Goal: Task Accomplishment & Management: Use online tool/utility

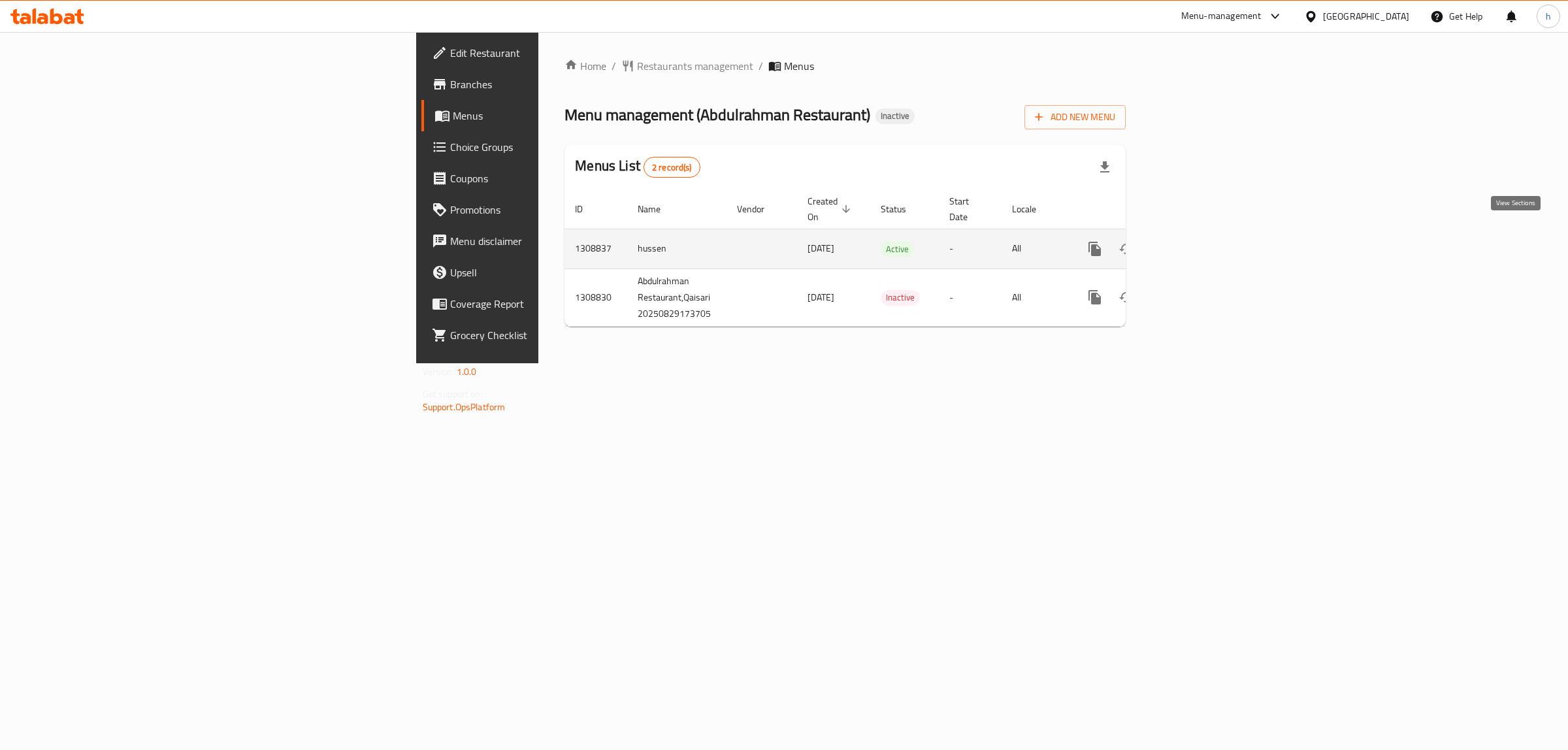
click at [1197, 241] on icon "enhanced table" at bounding box center [1189, 248] width 15 height 15
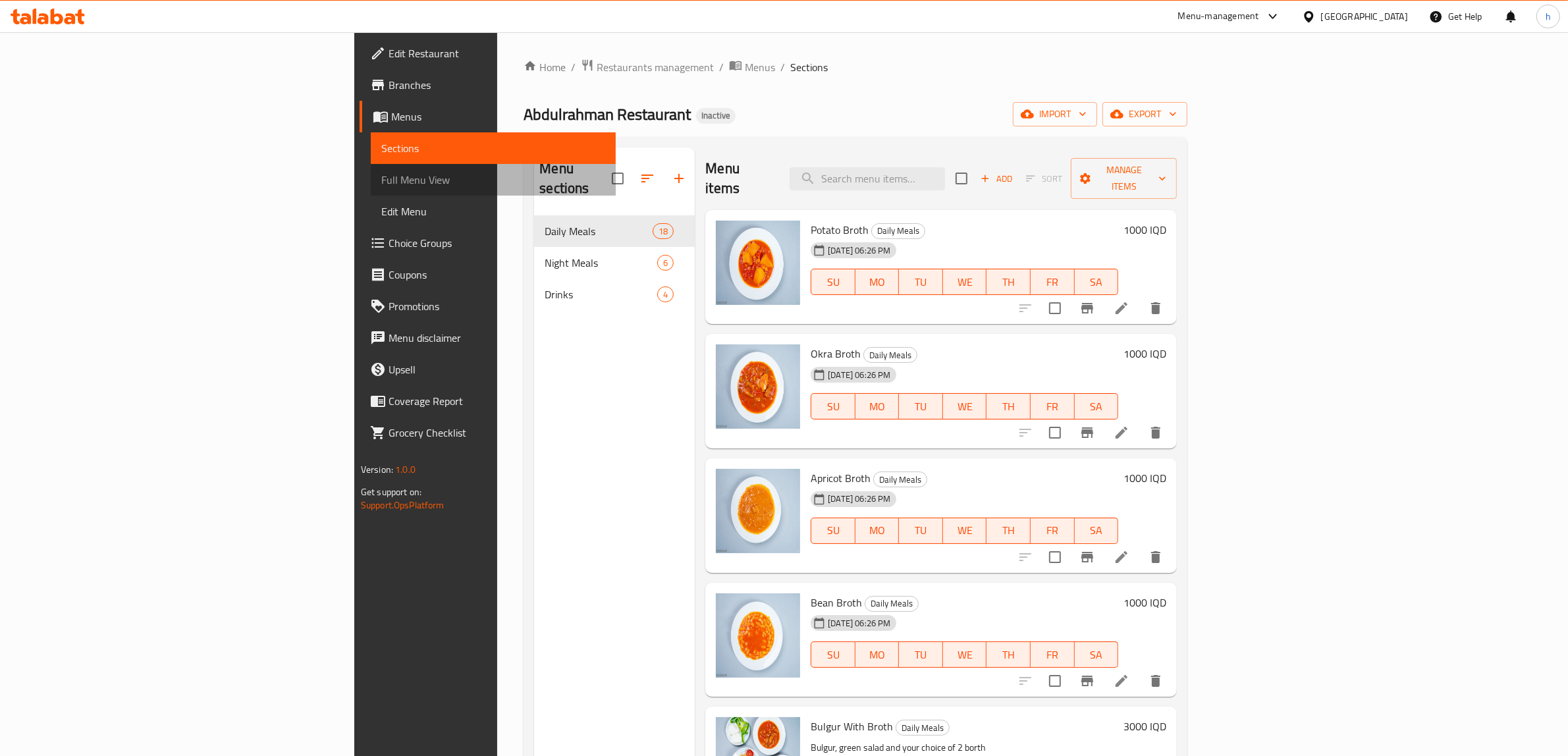
click at [381, 185] on span "Full Menu View" at bounding box center [493, 180] width 225 height 16
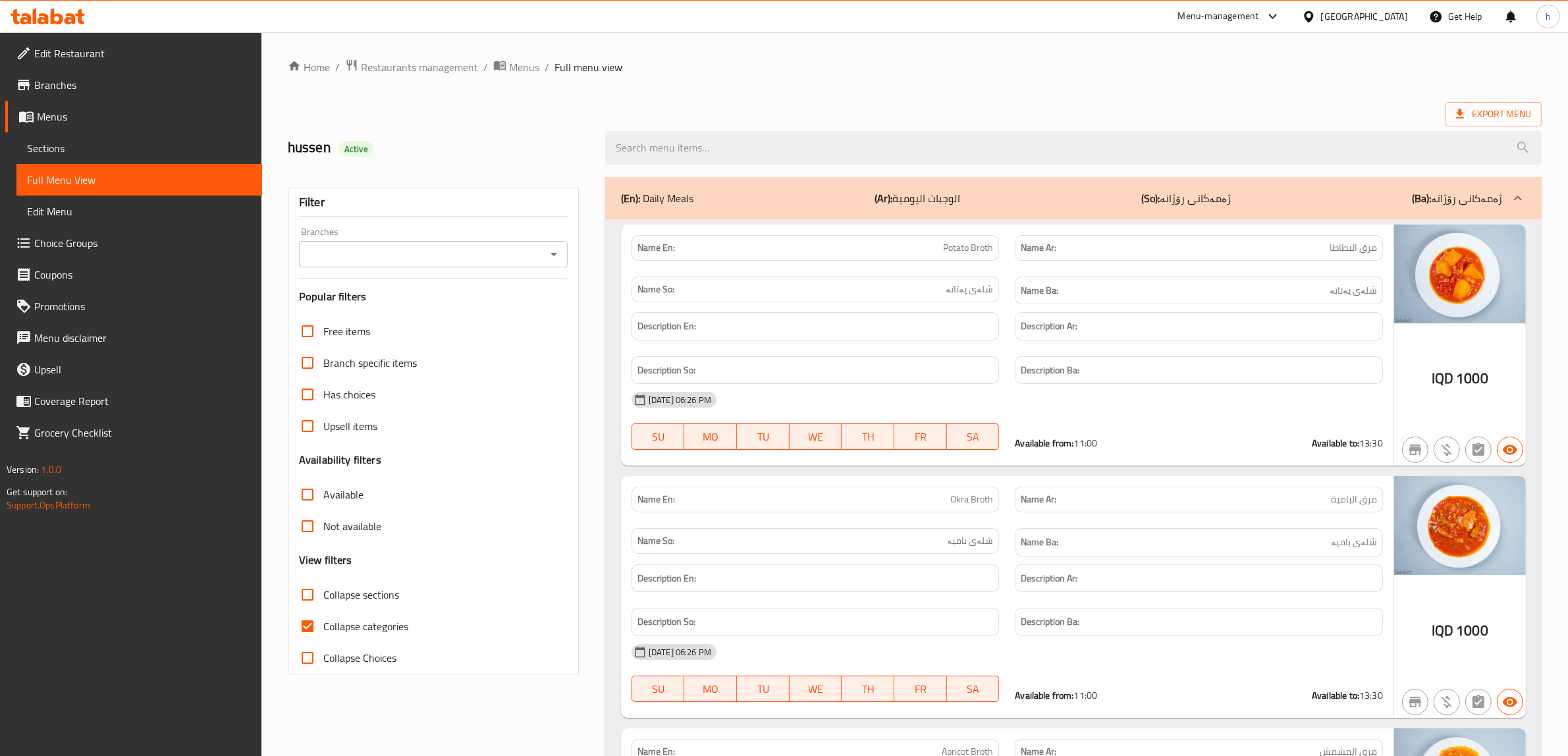
click at [548, 254] on icon "Open" at bounding box center [553, 254] width 16 height 16
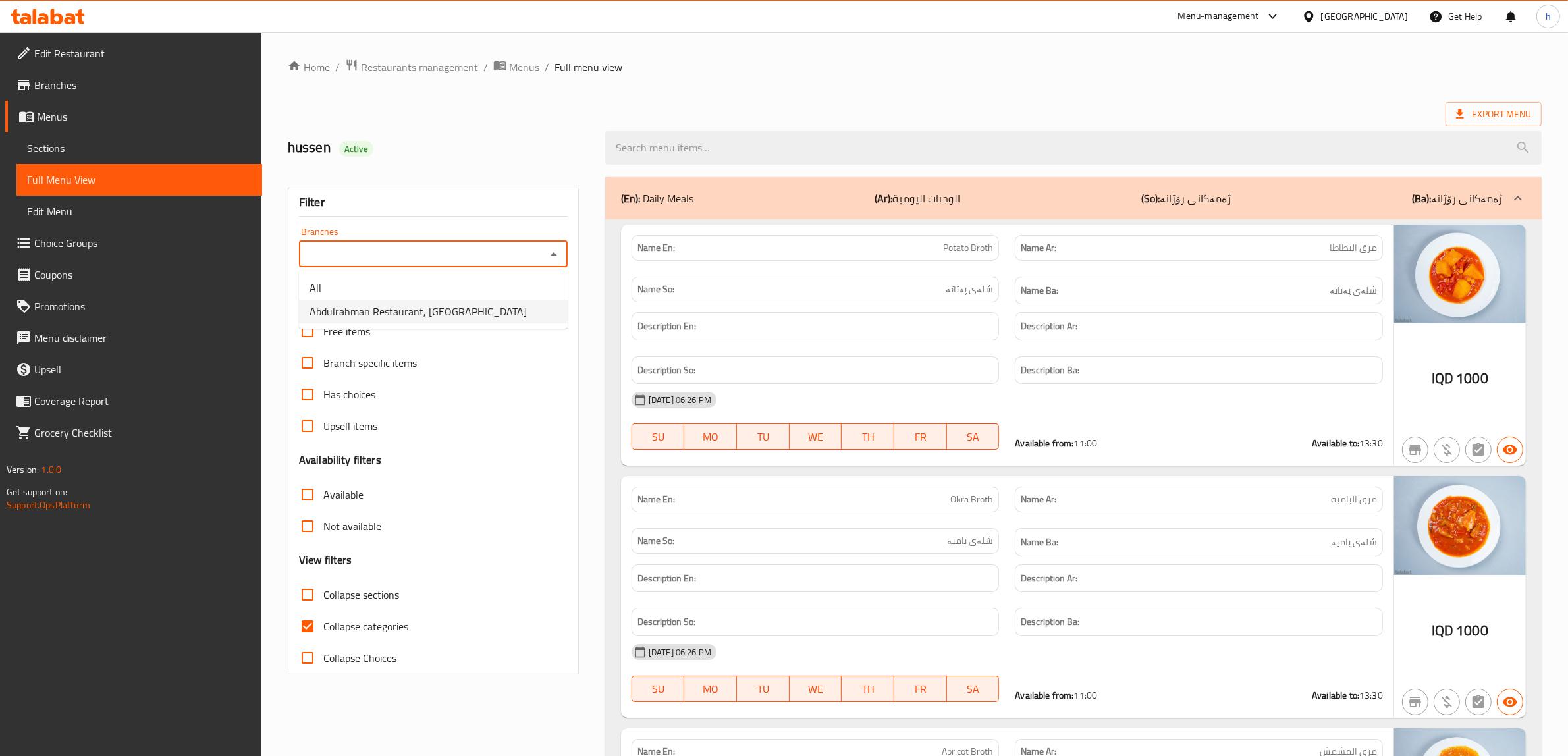
click at [404, 318] on span "Abdulrahman Restaurant, Qaisari" at bounding box center [418, 311] width 217 height 16
type input "Abdulrahman Restaurant, Qaisari"
click at [303, 624] on input "Collapse categories" at bounding box center [307, 626] width 32 height 32
checkbox input "false"
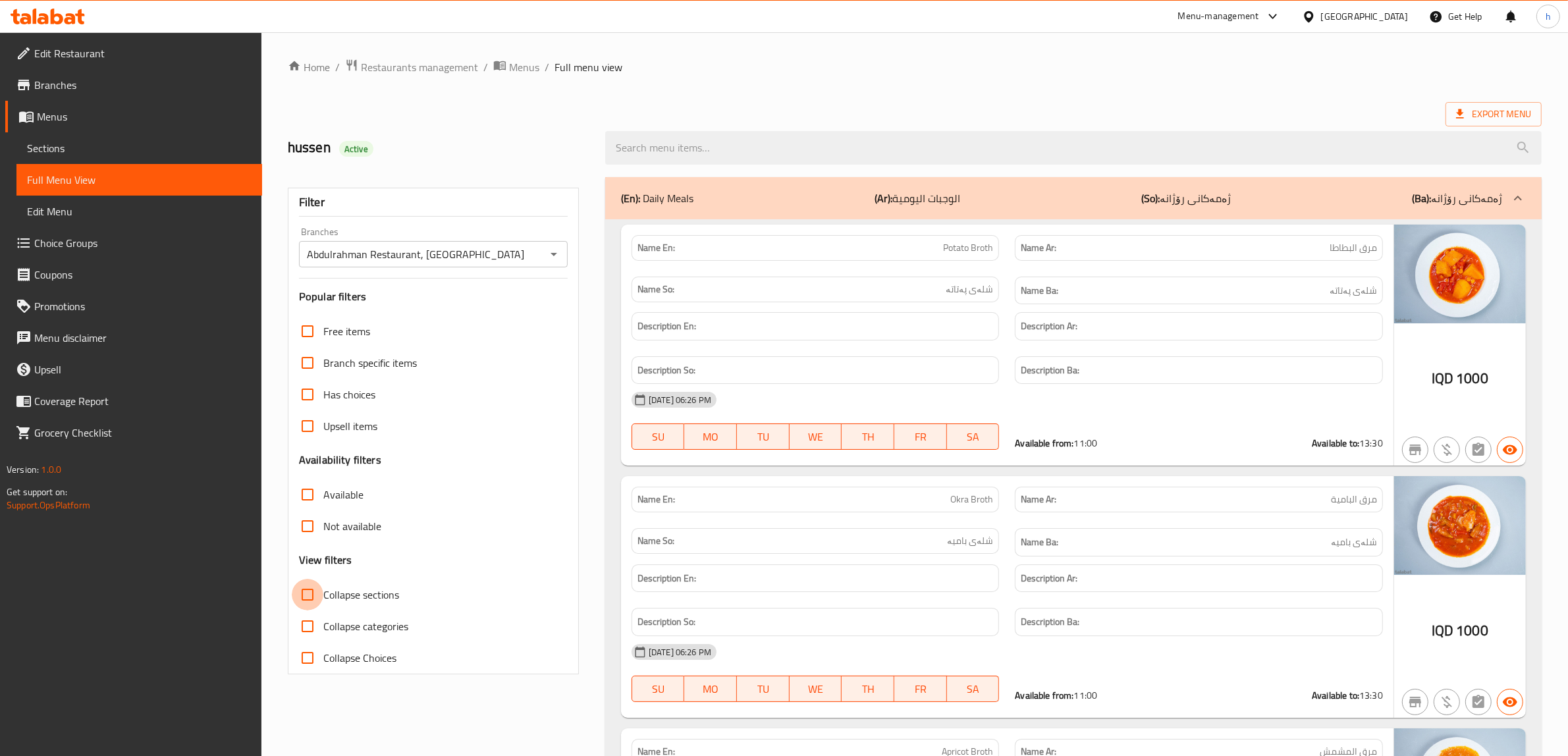
click at [305, 595] on input "Collapse sections" at bounding box center [307, 594] width 32 height 32
checkbox input "true"
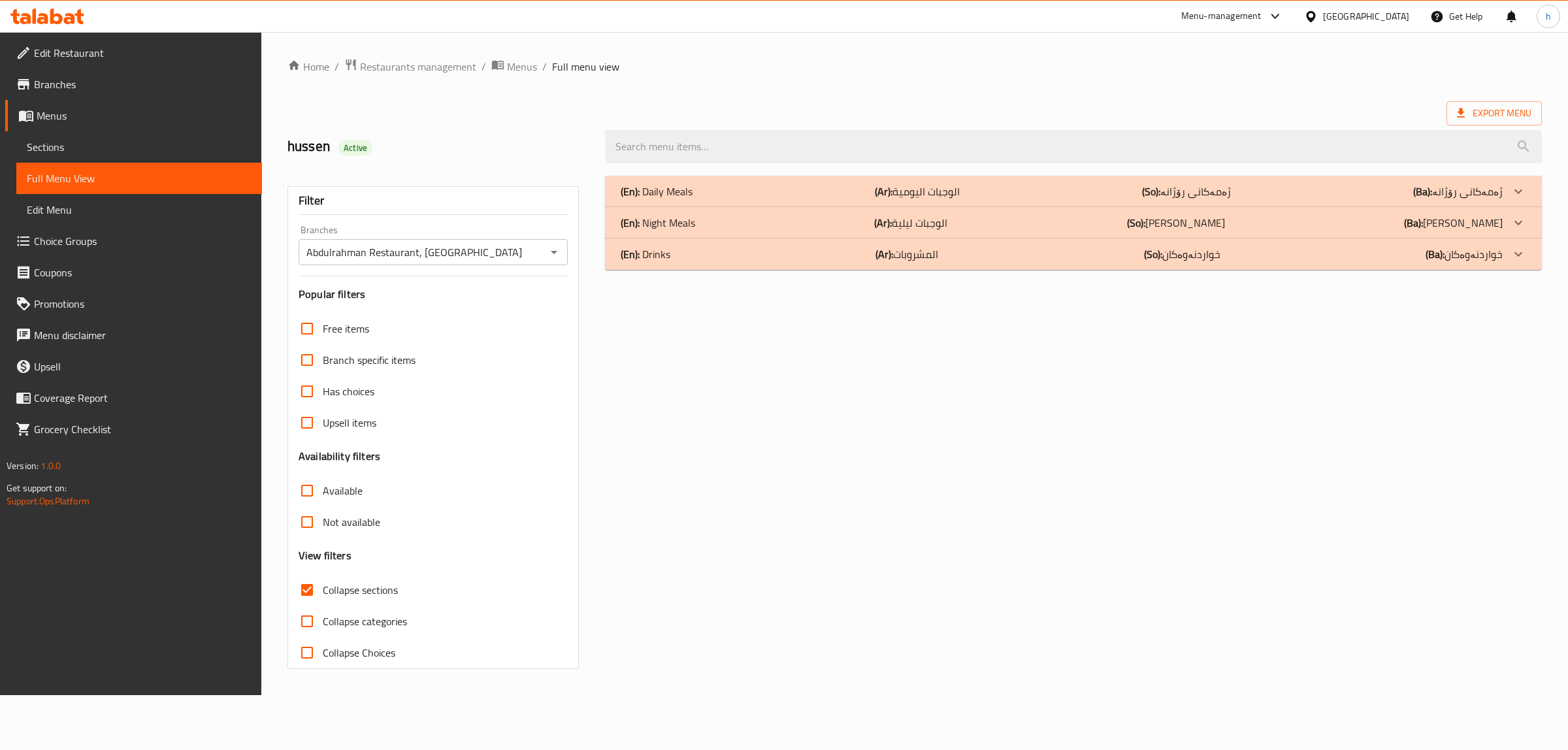
click at [667, 257] on p "(En): Drinks" at bounding box center [645, 254] width 50 height 15
click at [677, 191] on p "(En): Daily Meals" at bounding box center [656, 191] width 72 height 15
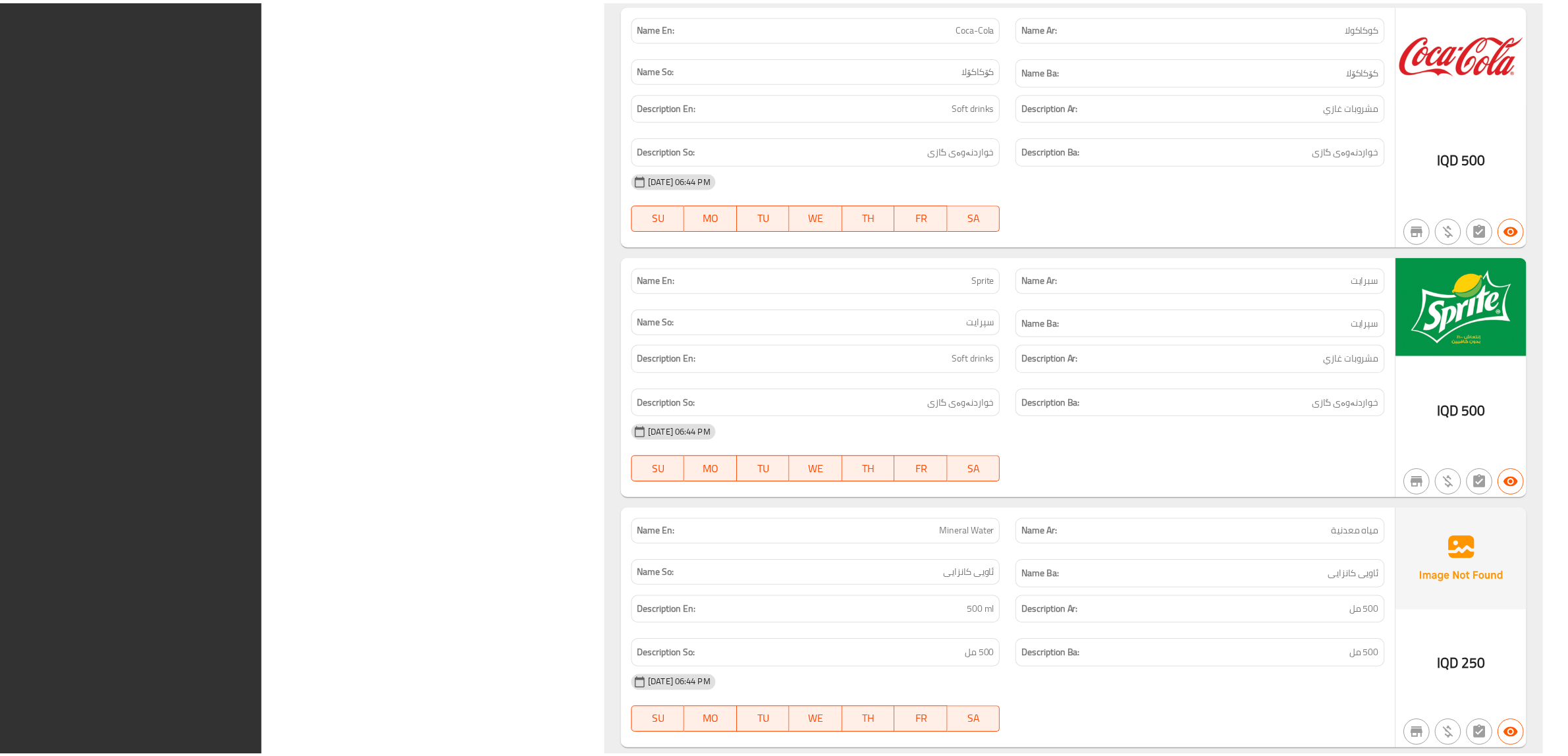
scroll to position [13218, 0]
